Goal: Task Accomplishment & Management: Complete application form

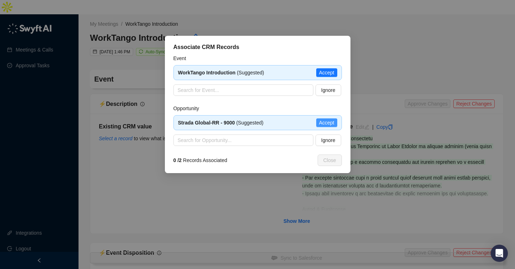
click at [331, 121] on span "Accept" at bounding box center [326, 123] width 15 height 8
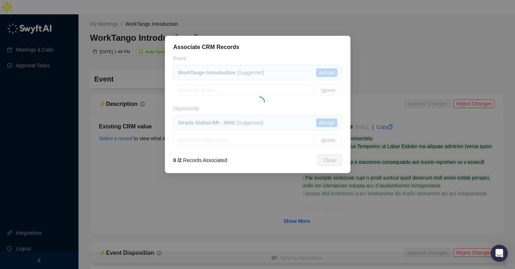
type textarea "**********"
type input "**********"
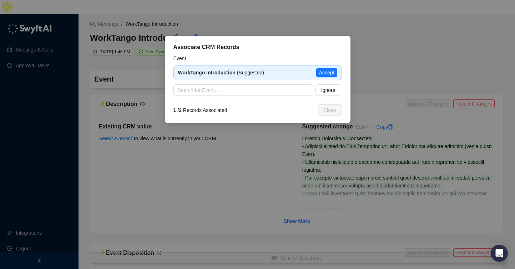
click at [328, 74] on span "Accept" at bounding box center [326, 73] width 15 height 8
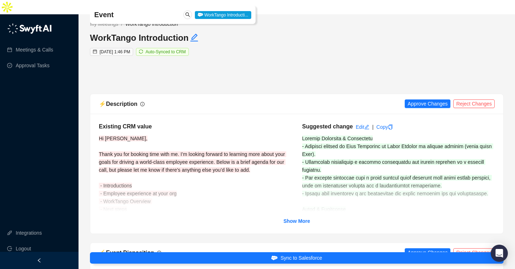
scroll to position [52, 0]
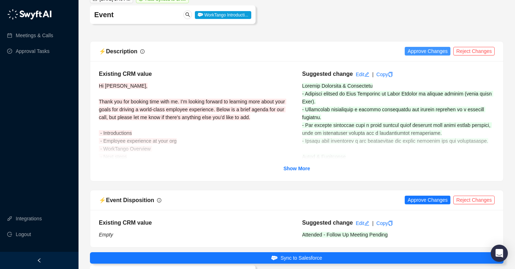
click at [436, 47] on span "Approve Changes" at bounding box center [428, 51] width 40 height 8
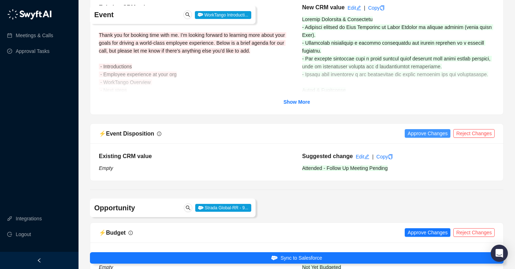
click at [428, 129] on span "Approve Changes" at bounding box center [428, 133] width 40 height 8
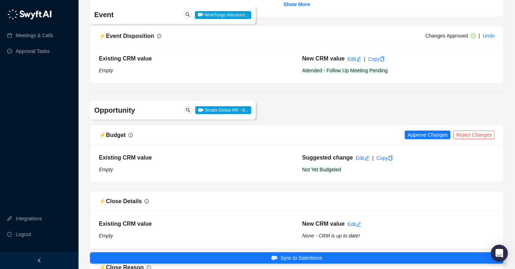
scroll to position [218, 0]
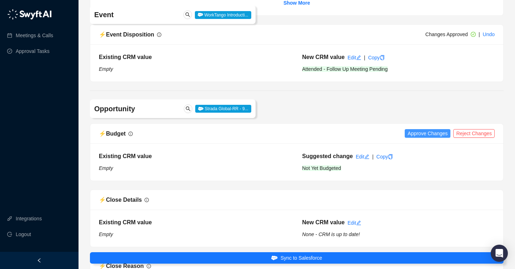
click at [427, 129] on span "Approve Changes" at bounding box center [428, 133] width 40 height 8
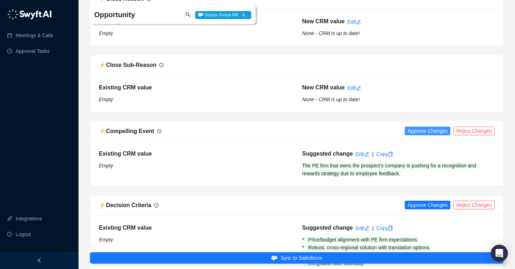
click at [426, 127] on span "Approve Changes" at bounding box center [428, 131] width 40 height 8
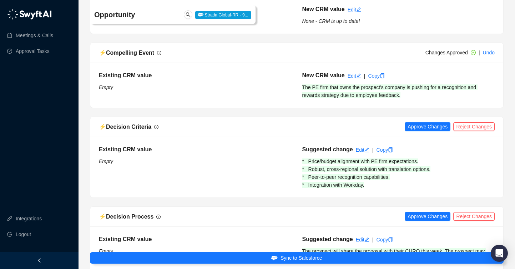
scroll to position [564, 0]
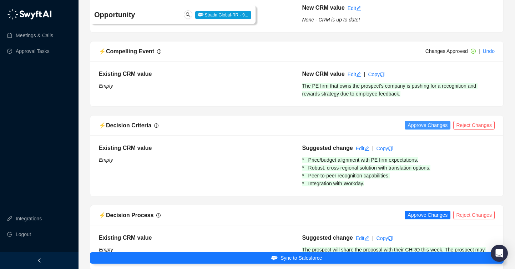
click at [418, 121] on span "Approve Changes" at bounding box center [428, 125] width 40 height 8
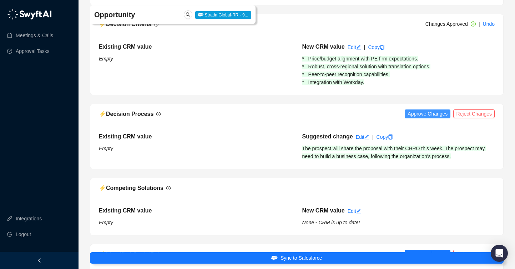
click at [415, 110] on span "Approve Changes" at bounding box center [428, 114] width 40 height 8
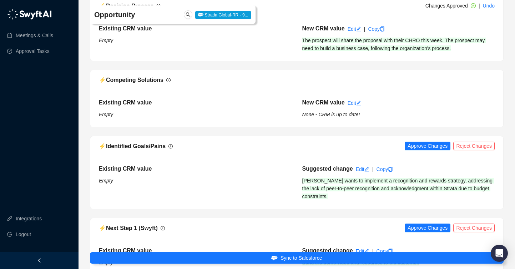
scroll to position [786, 0]
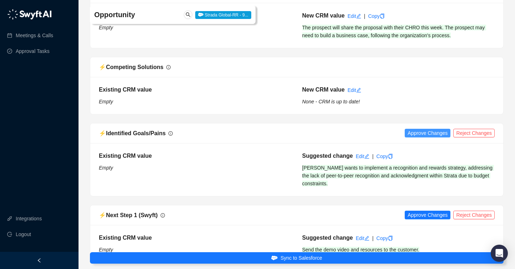
click at [418, 129] on span "Approve Changes" at bounding box center [428, 133] width 40 height 8
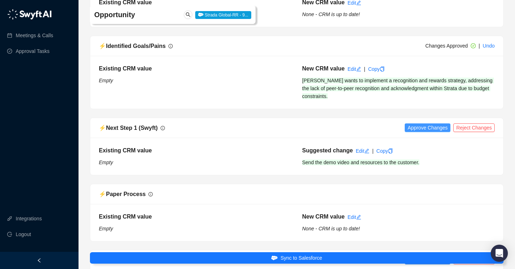
click at [417, 124] on span "Approve Changes" at bounding box center [428, 128] width 40 height 8
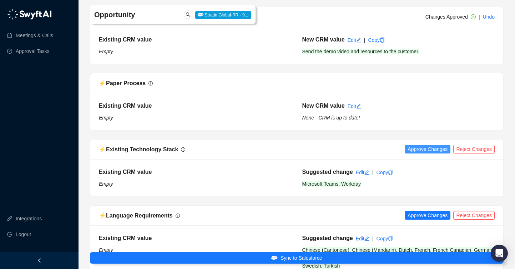
click at [417, 145] on span "Approve Changes" at bounding box center [428, 149] width 40 height 8
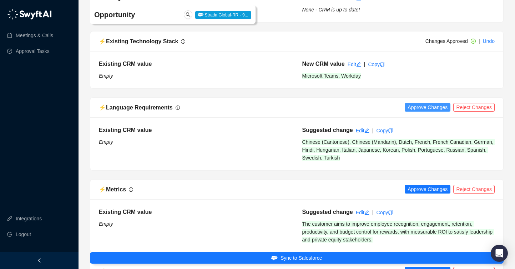
scroll to position [1092, 0]
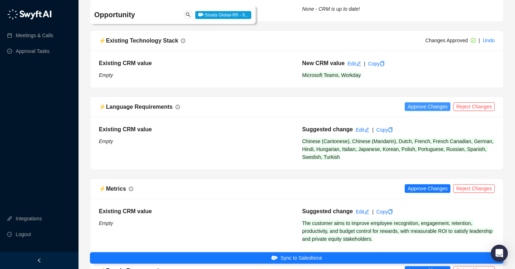
click at [415, 102] on span "Approve Changes" at bounding box center [428, 106] width 40 height 8
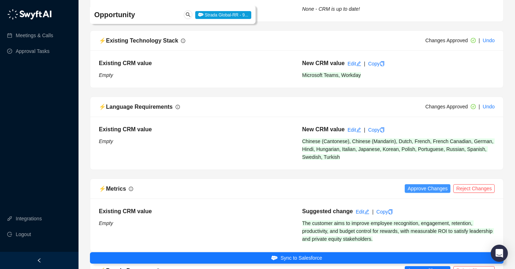
click at [410, 184] on span "Approve Changes" at bounding box center [428, 188] width 40 height 8
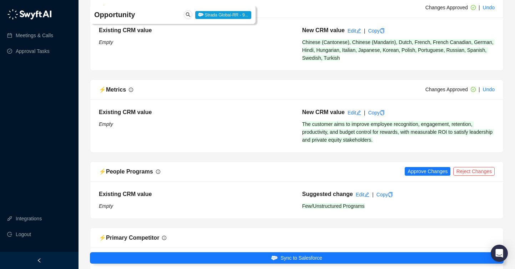
scroll to position [1214, 0]
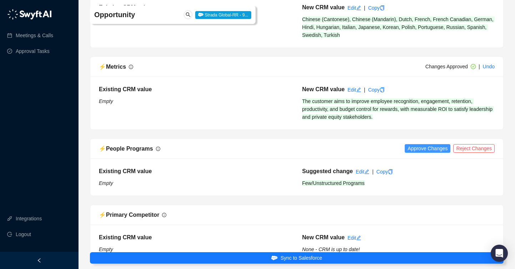
click at [422, 144] on span "Approve Changes" at bounding box center [428, 148] width 40 height 8
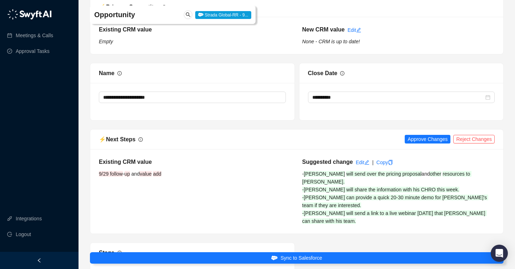
scroll to position [1423, 0]
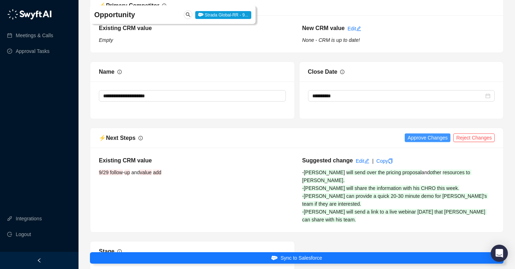
click at [422, 134] on span "Approve Changes" at bounding box center [428, 138] width 40 height 8
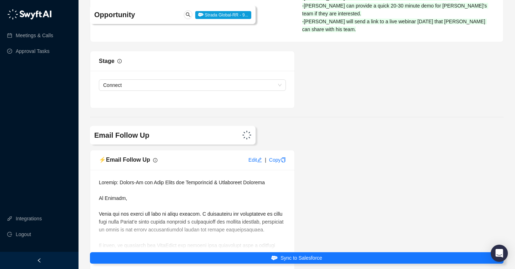
scroll to position [1615, 0]
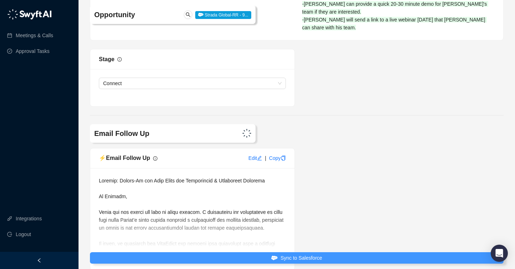
click at [316, 257] on span "Sync to Salesforce" at bounding box center [302, 258] width 42 height 8
